Goal: Communication & Community: Answer question/provide support

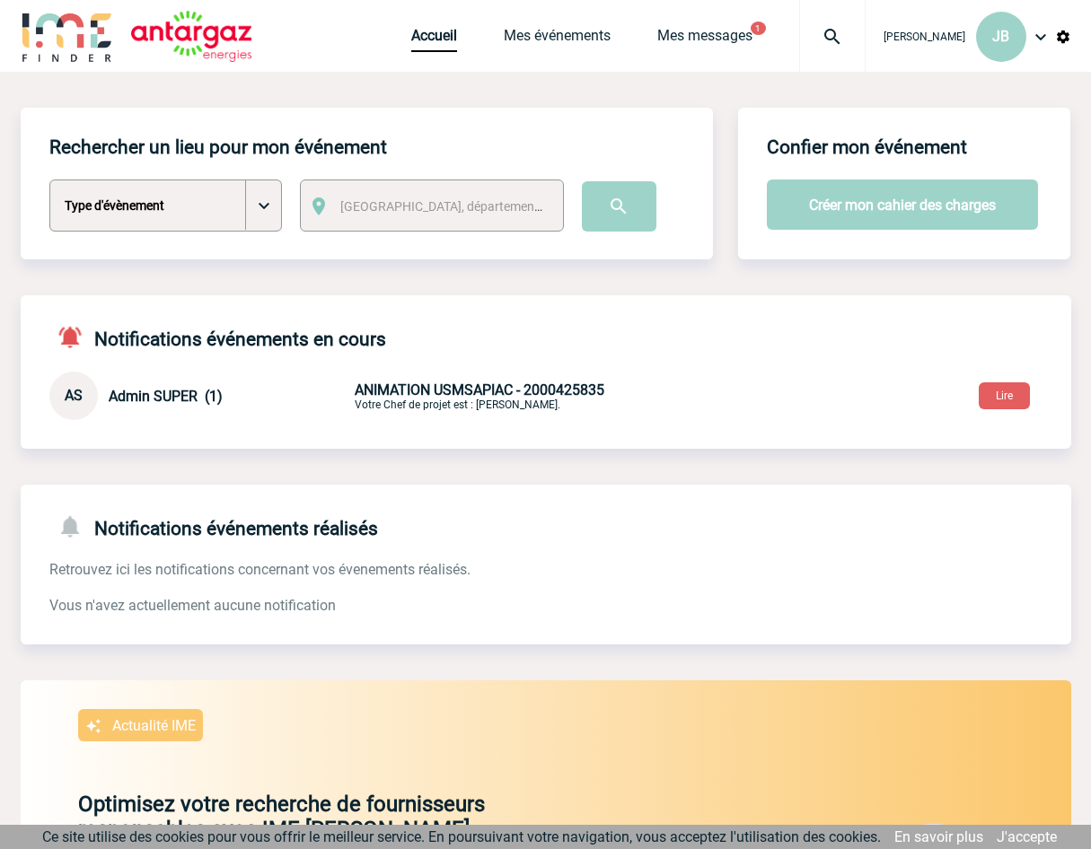
click at [743, 26] on div "Accueil Mes événements Mes messages 1 Projet, client Projet, client" at bounding box center [638, 36] width 454 height 72
click at [739, 38] on link "Mes messages" at bounding box center [704, 39] width 95 height 25
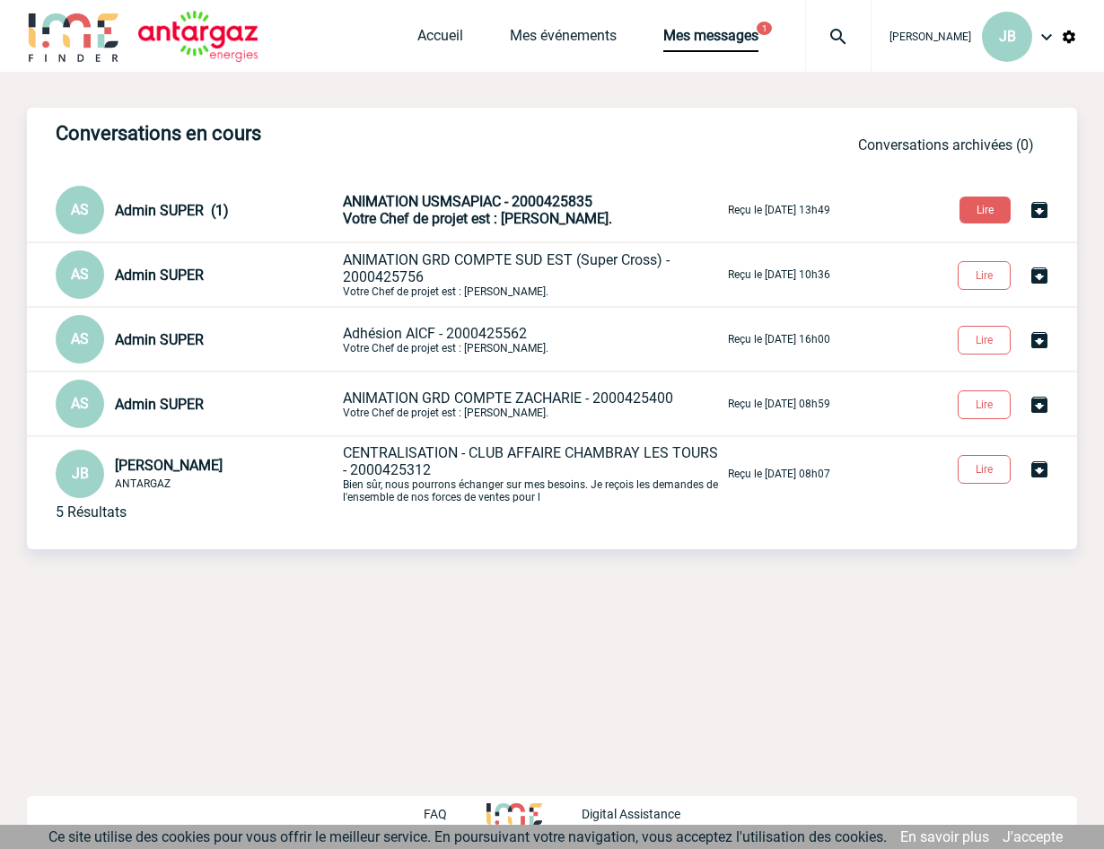
click at [471, 259] on span "ANIMATION GRD COMPTE SUD EST (Super Cross) - 2000425756" at bounding box center [506, 268] width 327 height 34
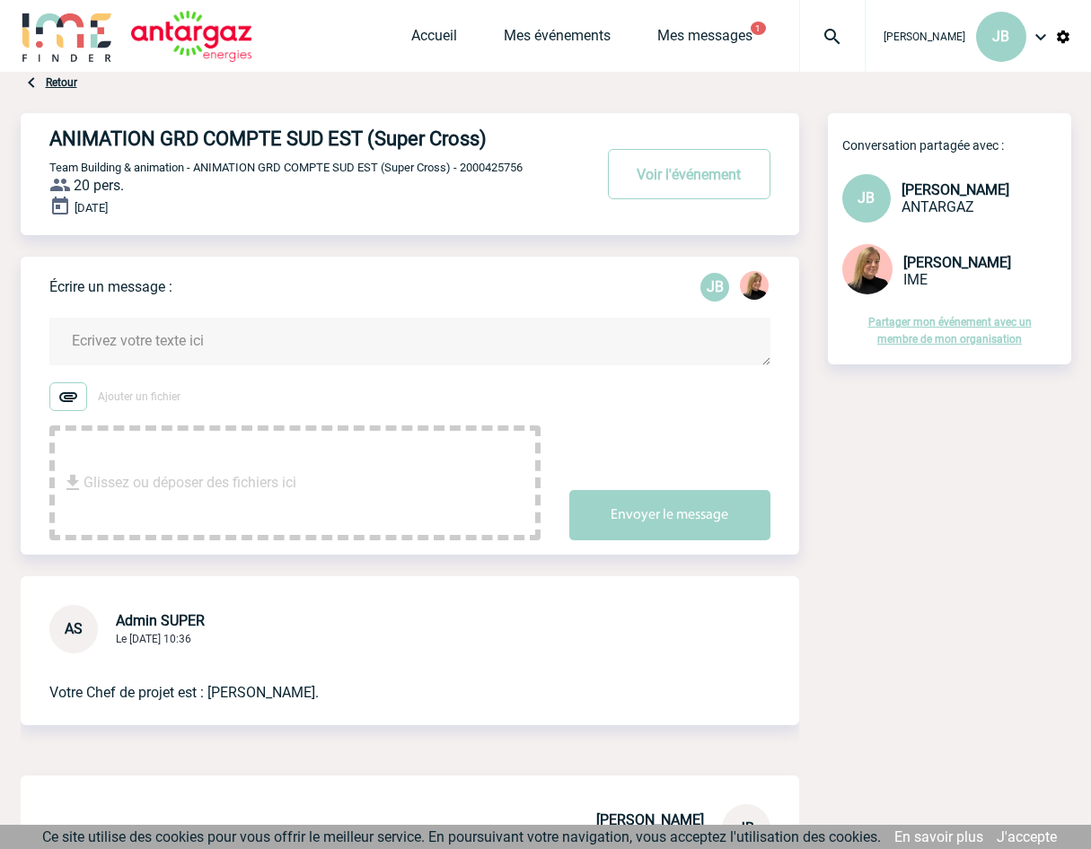
click at [144, 354] on textarea at bounding box center [409, 342] width 721 height 48
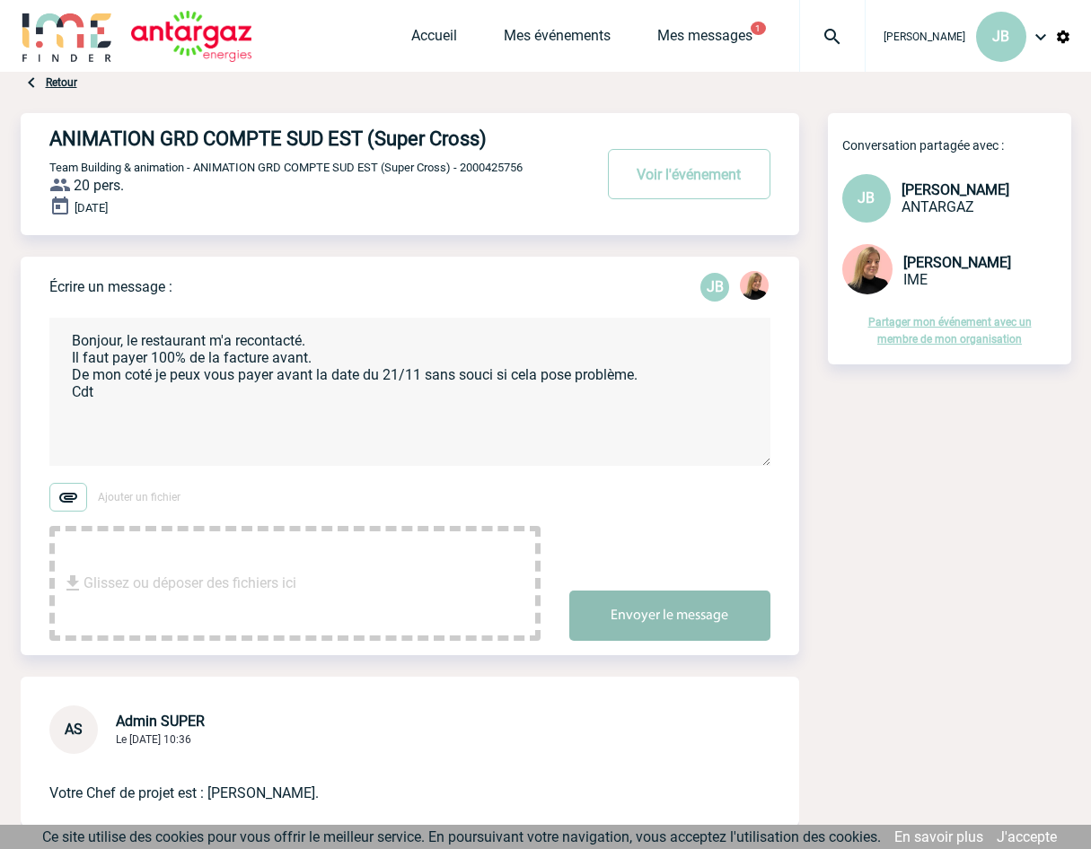
type textarea "Bonjour, le restaurant m'a recontacté. Il faut payer 100% de la facture avant. …"
click at [660, 641] on button "Envoyer le message" at bounding box center [669, 616] width 201 height 50
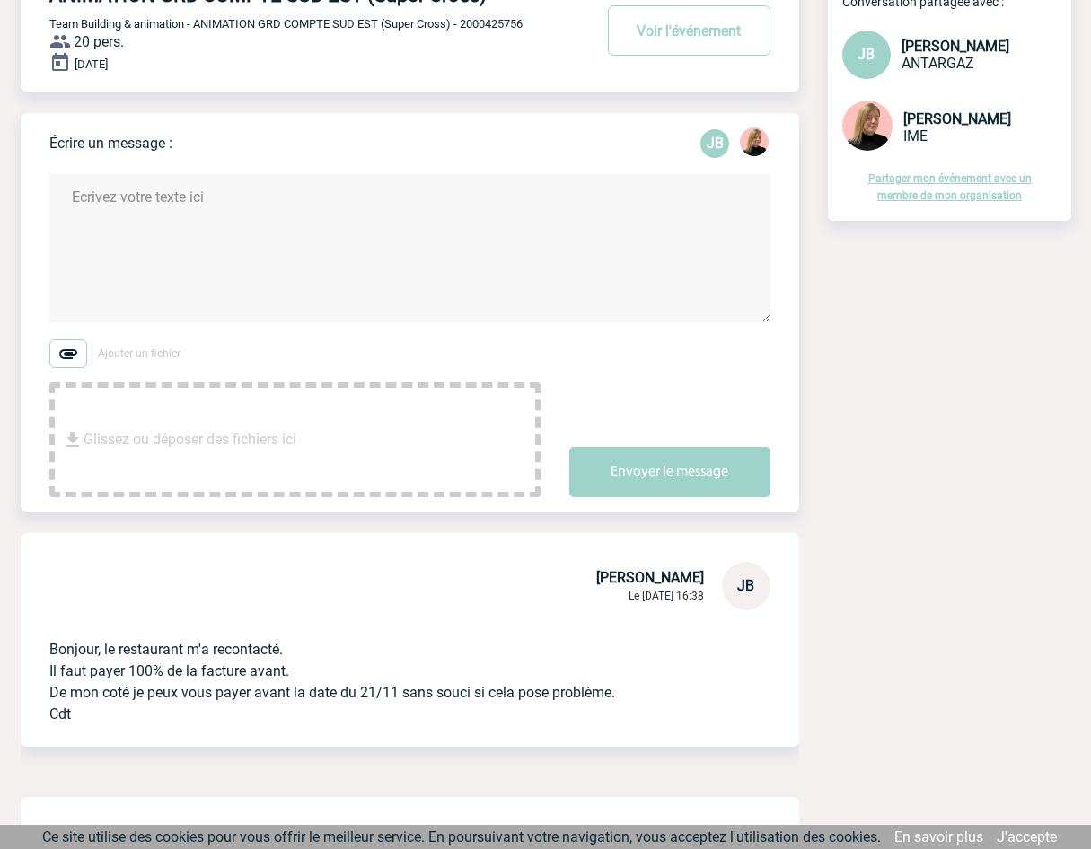
scroll to position [180, 0]
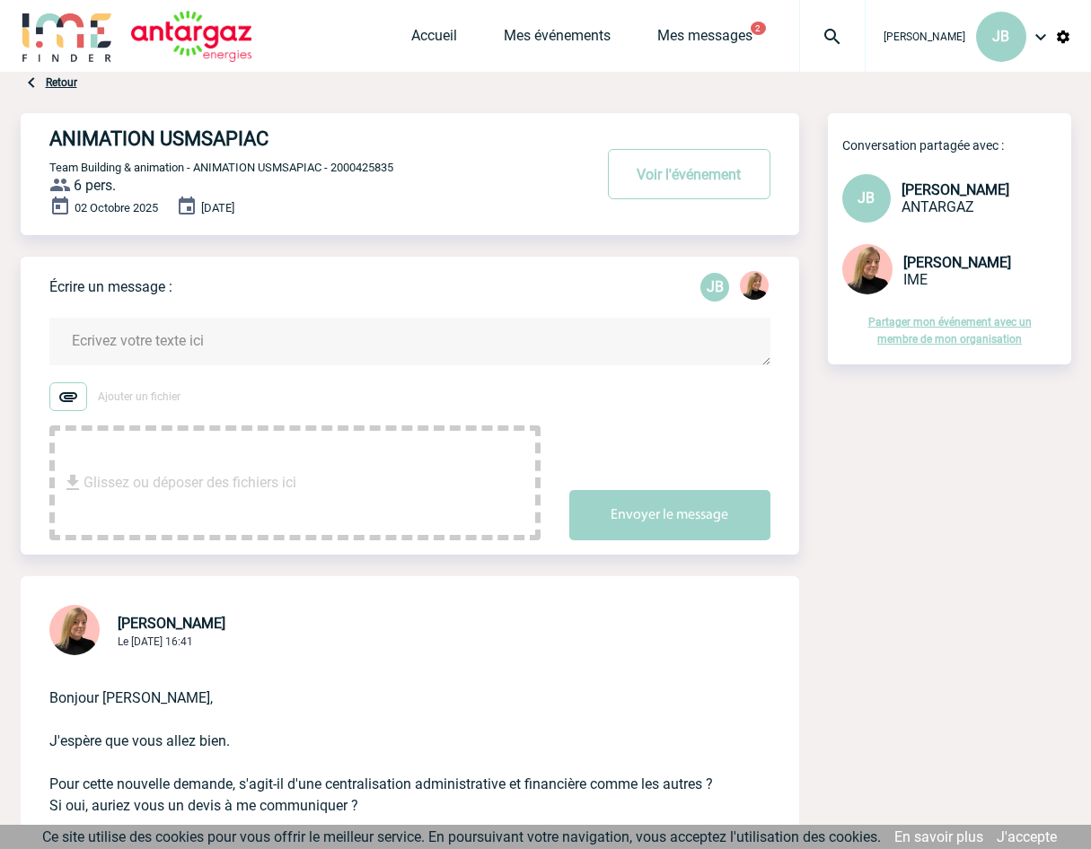
click at [72, 393] on img at bounding box center [68, 396] width 38 height 29
click at [0, 0] on input "Ajouter un fichier" at bounding box center [0, 0] width 0 height 0
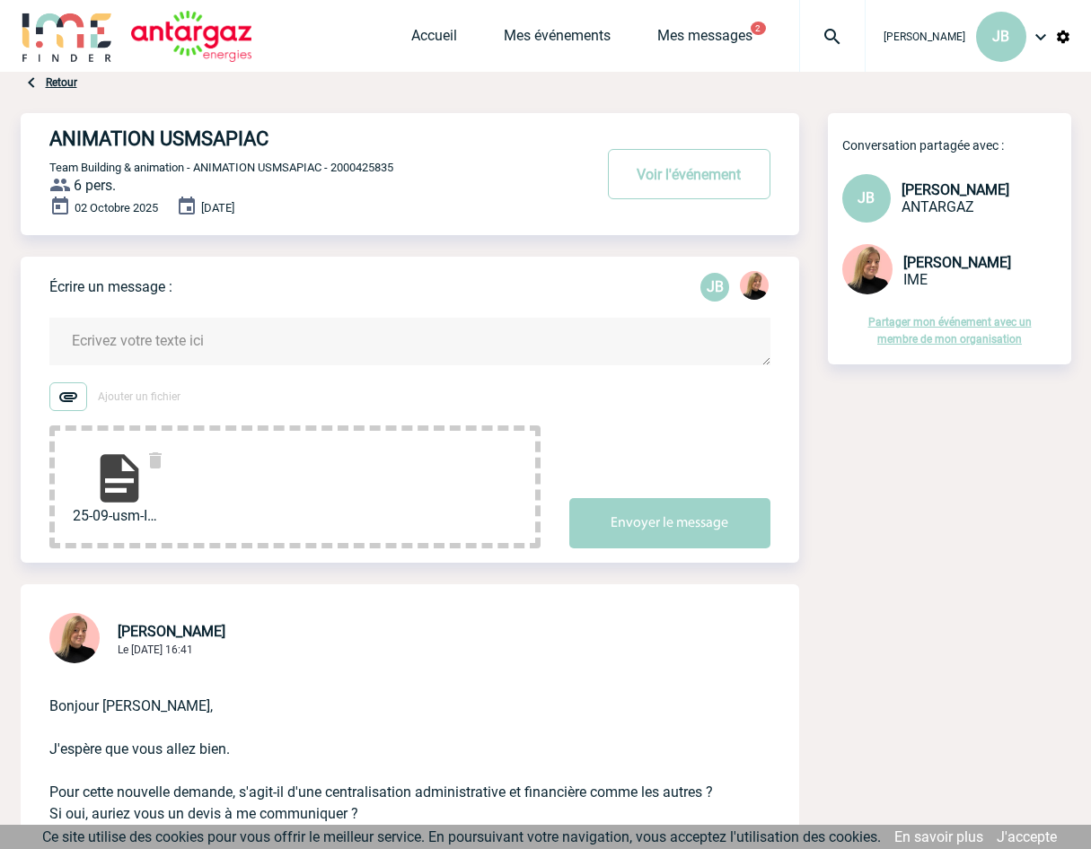
click at [115, 330] on textarea at bounding box center [409, 342] width 721 height 48
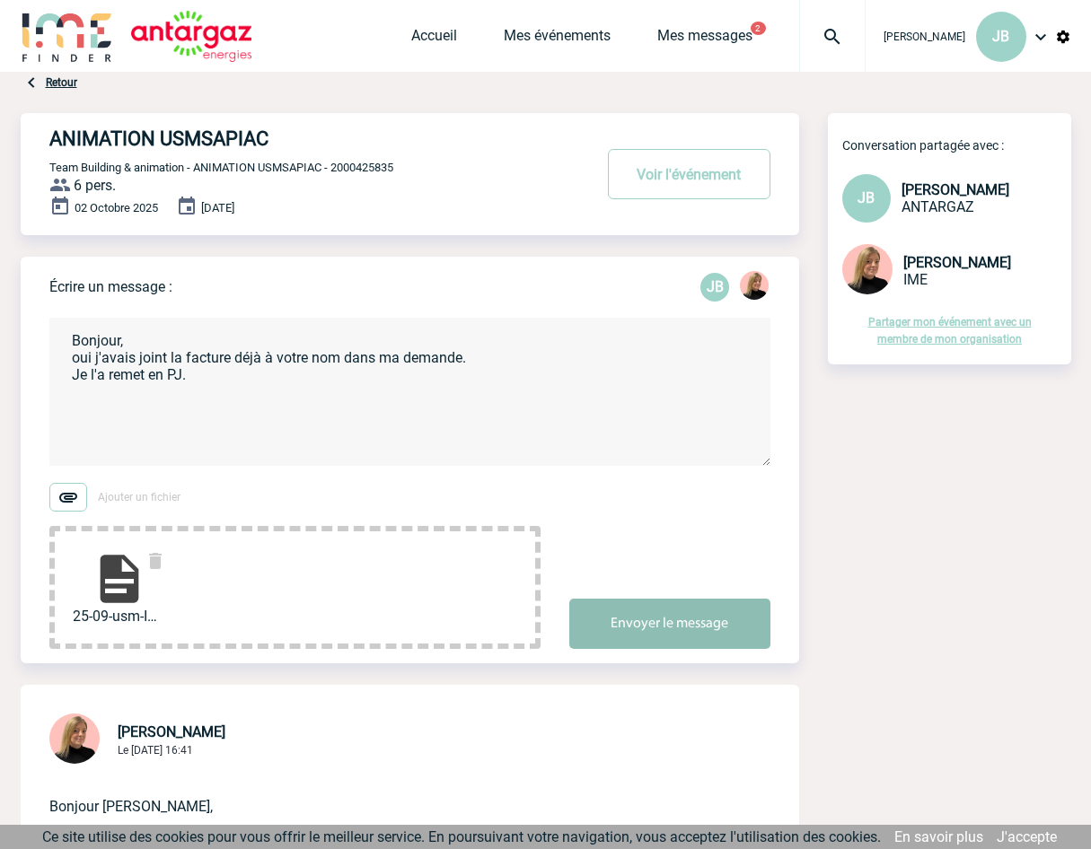
type textarea "Bonjour, oui j'avais joint la facture déjà à votre nom dans ma demande. Je l'a …"
click at [702, 617] on button "Envoyer le message" at bounding box center [669, 624] width 201 height 50
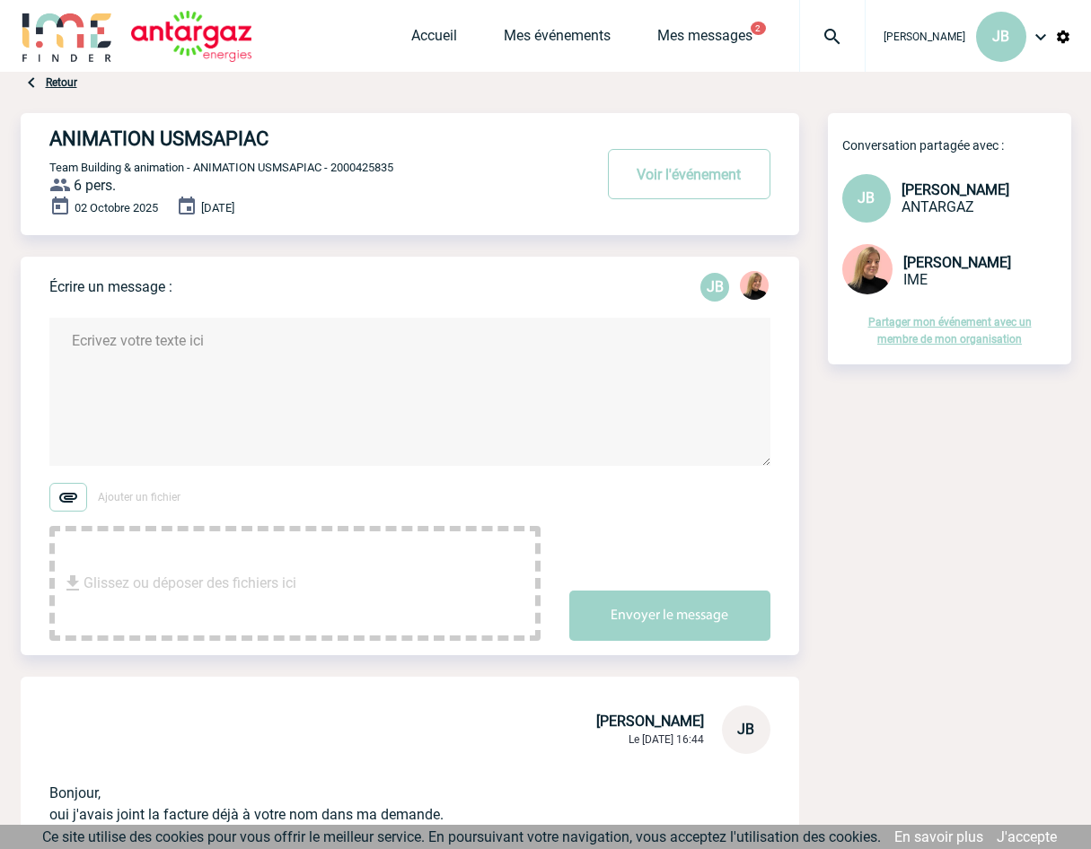
click at [733, 20] on div "Accueil Mes événements Mes messages 2 Projet, client Projet, client" at bounding box center [638, 36] width 454 height 72
click at [731, 31] on link "Mes messages" at bounding box center [704, 39] width 95 height 25
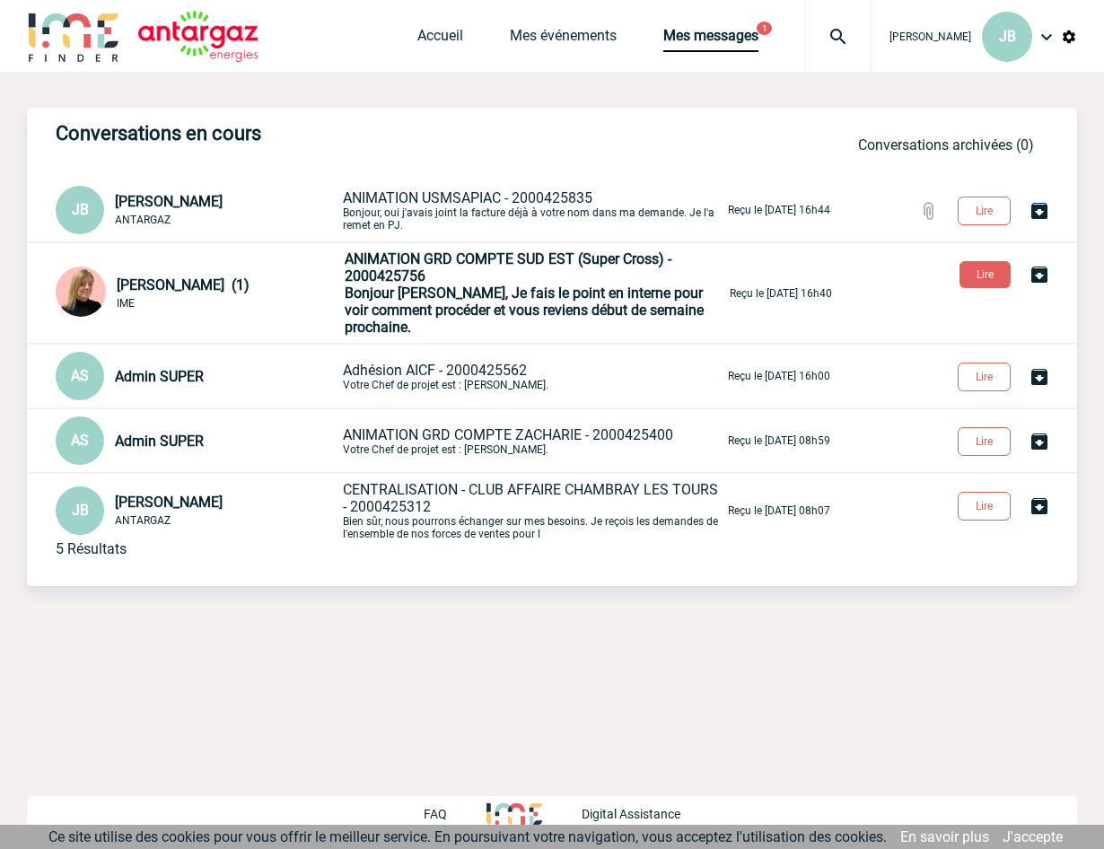
click at [362, 286] on span "Bonjour [PERSON_NAME], Je fais le point en interne pour voir comment procéder e…" at bounding box center [524, 310] width 359 height 51
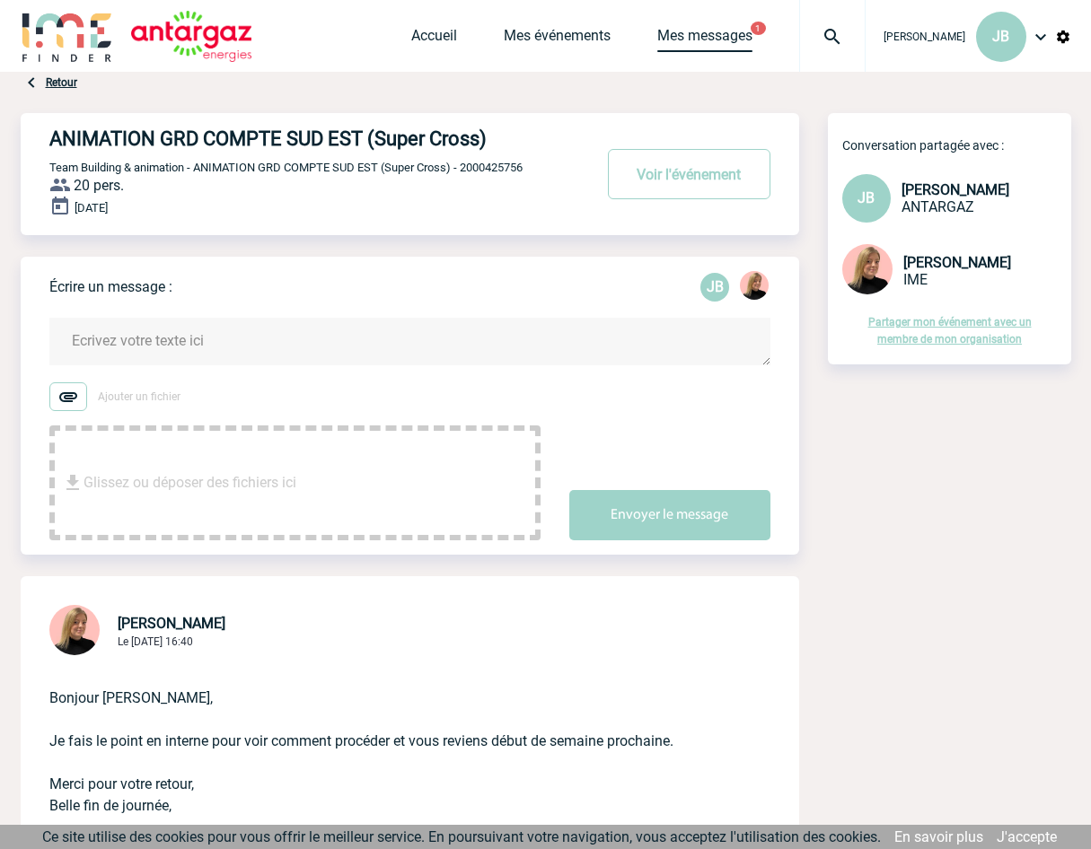
click at [751, 32] on link "Mes messages" at bounding box center [704, 39] width 95 height 25
